Goal: Information Seeking & Learning: Learn about a topic

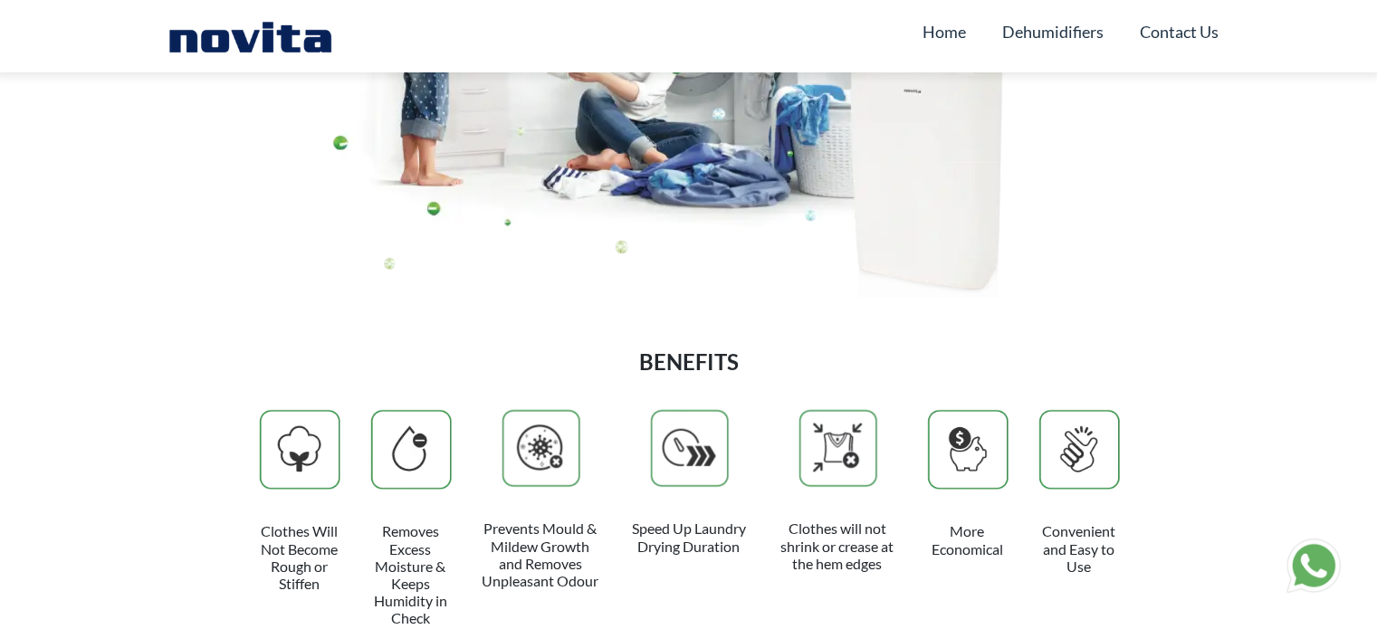
scroll to position [5051, 0]
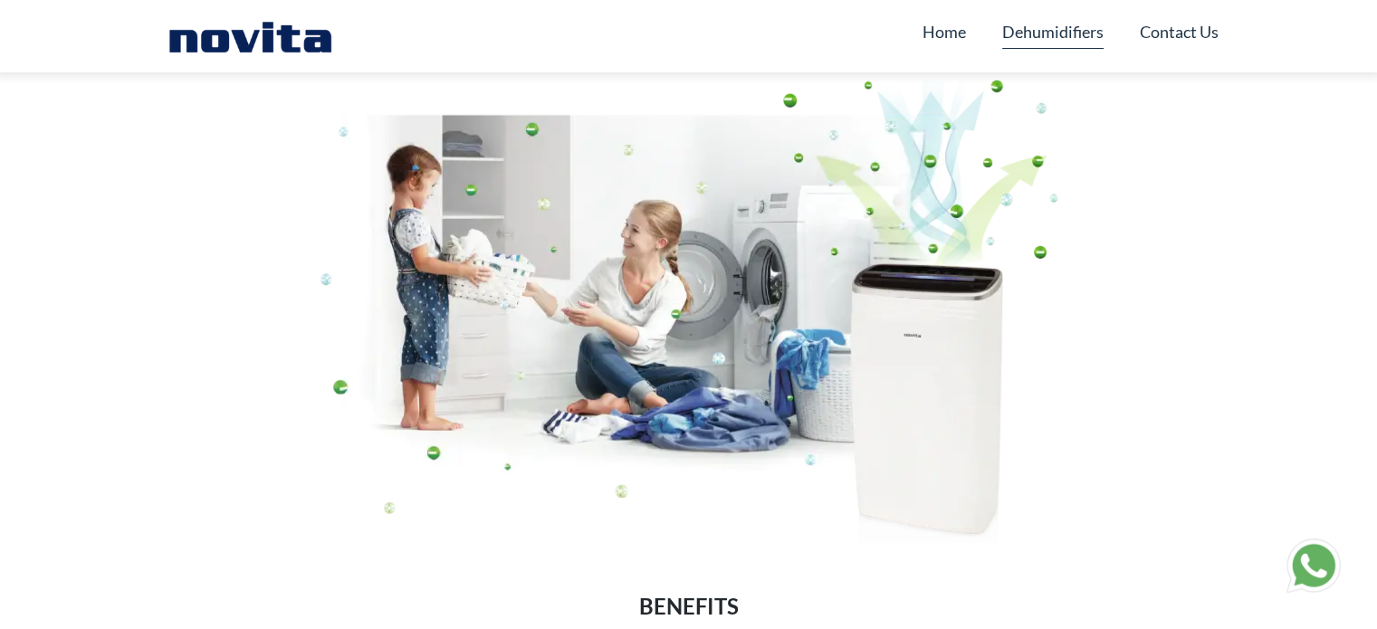
click at [1036, 35] on link "Dehumidifiers" at bounding box center [1052, 31] width 101 height 34
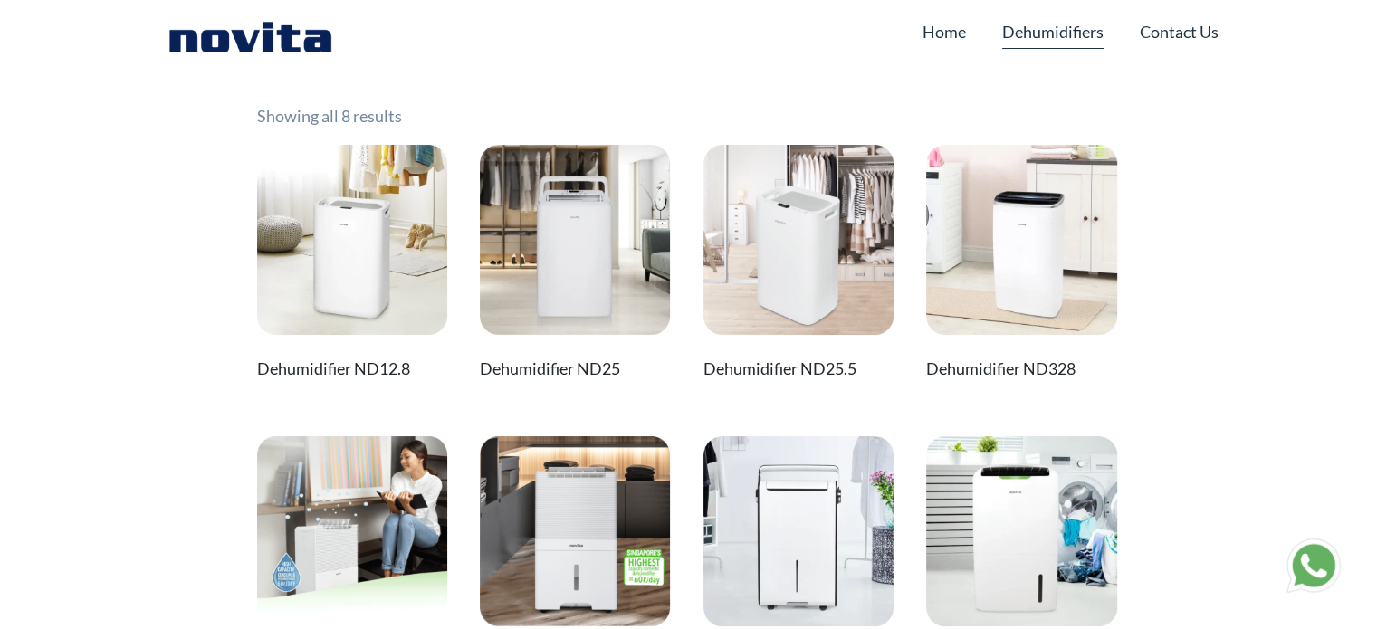
click at [1017, 296] on img at bounding box center [1021, 240] width 190 height 190
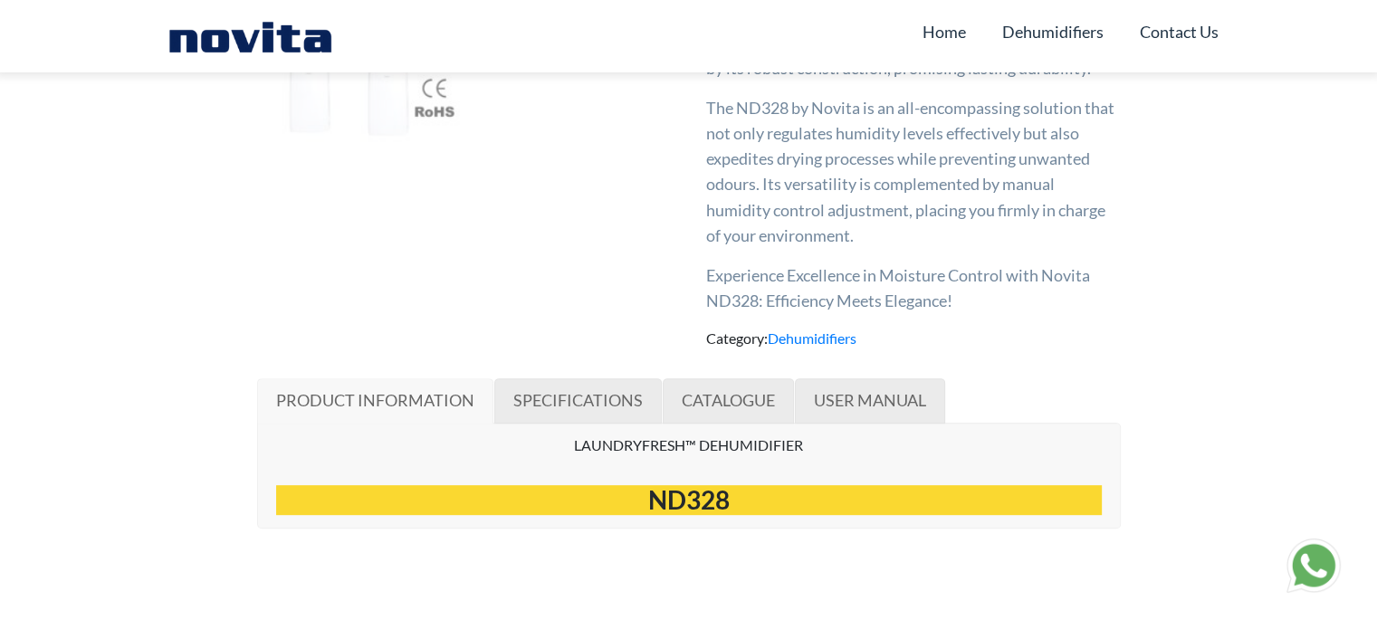
scroll to position [724, 0]
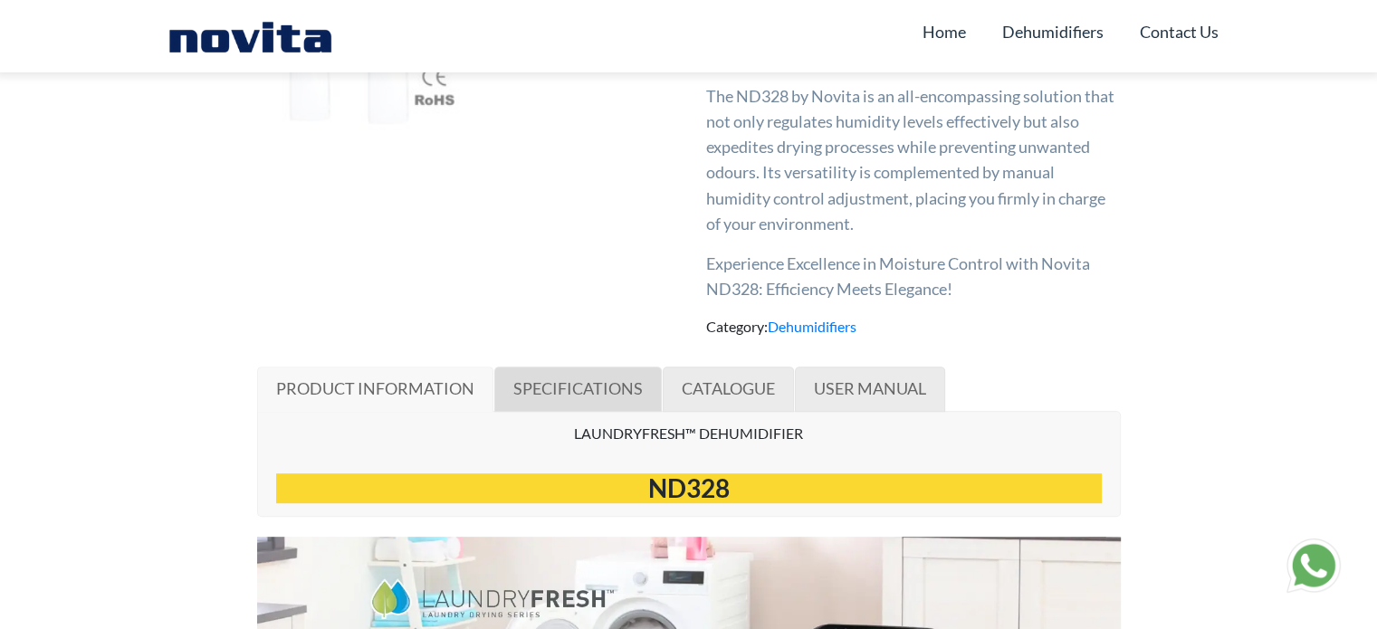
click at [603, 383] on span "SPECIFICATIONS" at bounding box center [577, 389] width 129 height 20
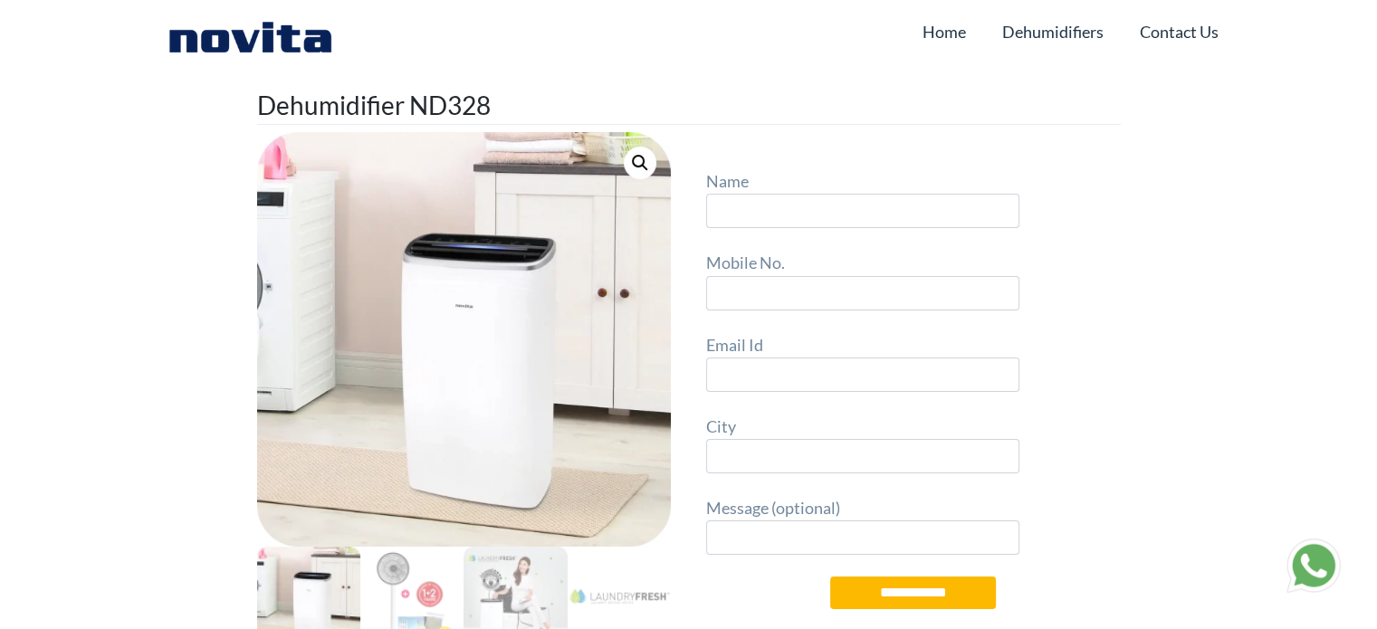
scroll to position [724, 0]
